Goal: Task Accomplishment & Management: Use online tool/utility

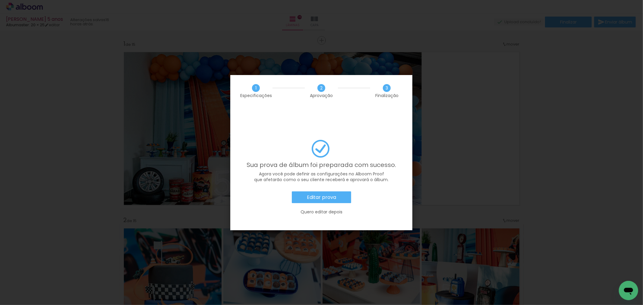
scroll to position [2340, 0]
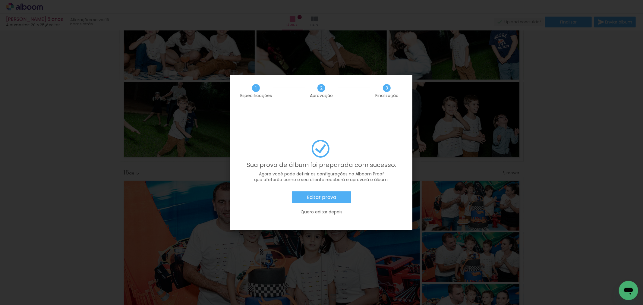
click at [0, 0] on slot "Editar prova" at bounding box center [0, 0] width 0 height 0
